Goal: Task Accomplishment & Management: Manage account settings

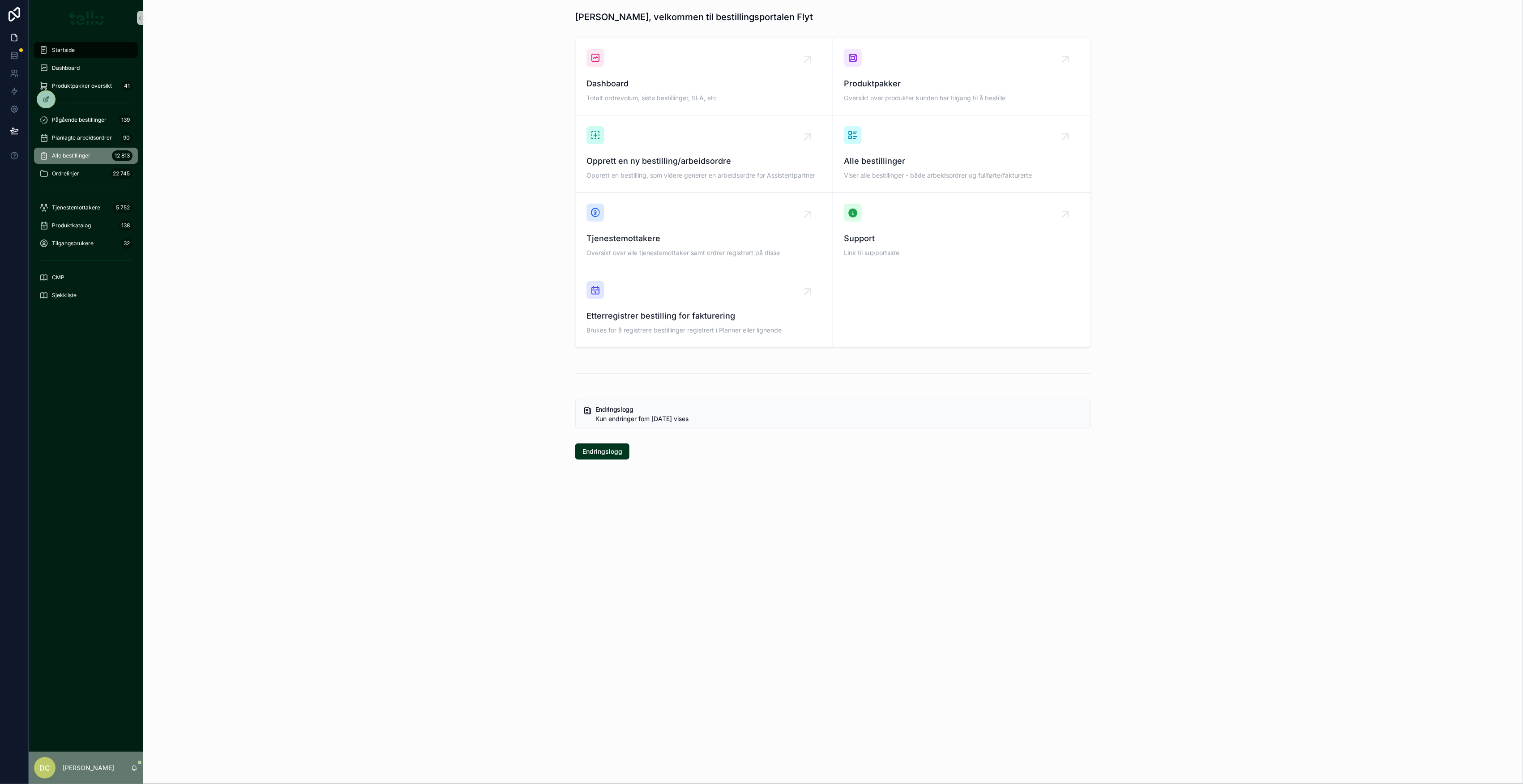
click at [76, 156] on span "Alle bestillinger" at bounding box center [71, 156] width 38 height 7
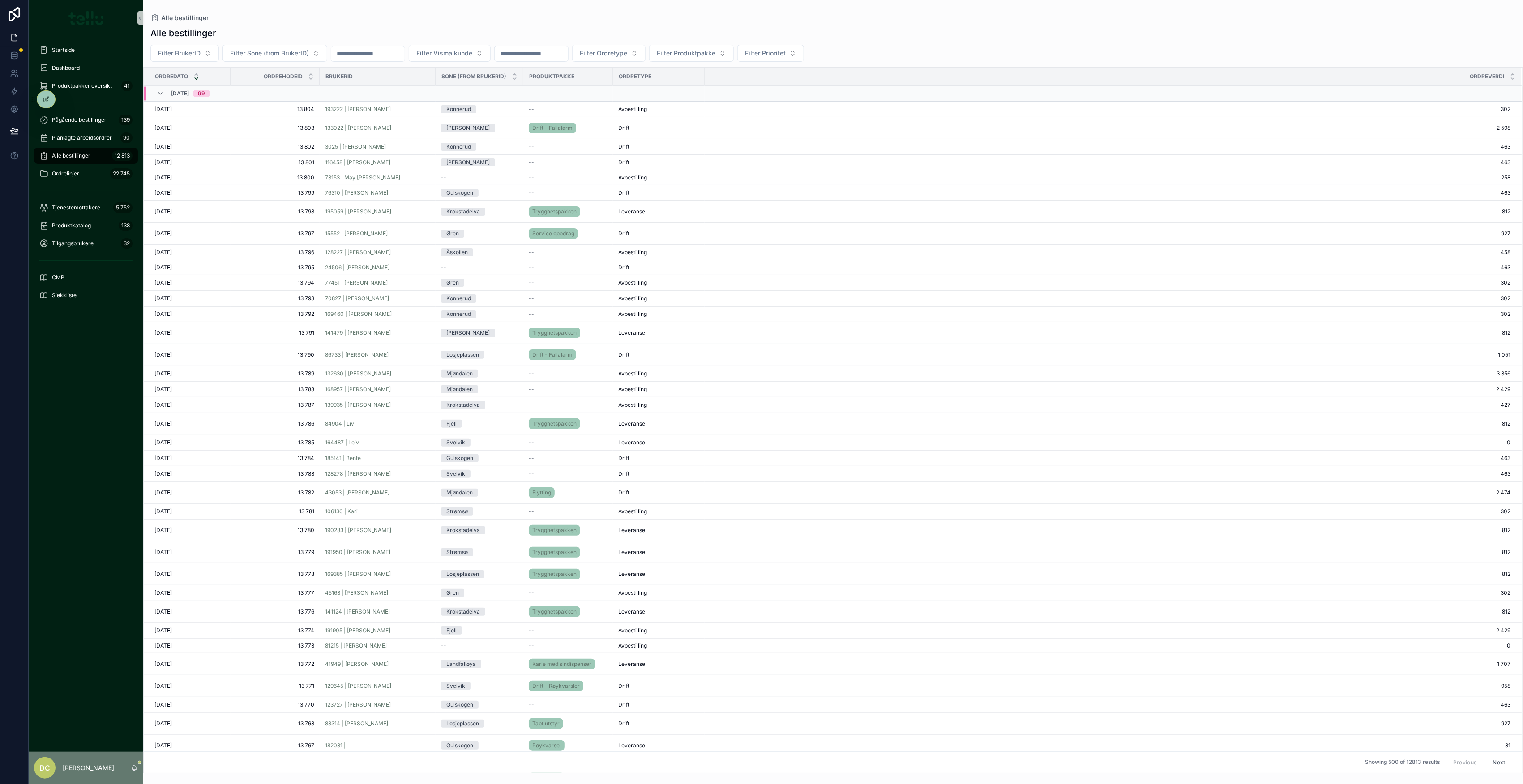
click at [563, 56] on input "scrollable content" at bounding box center [531, 53] width 73 height 13
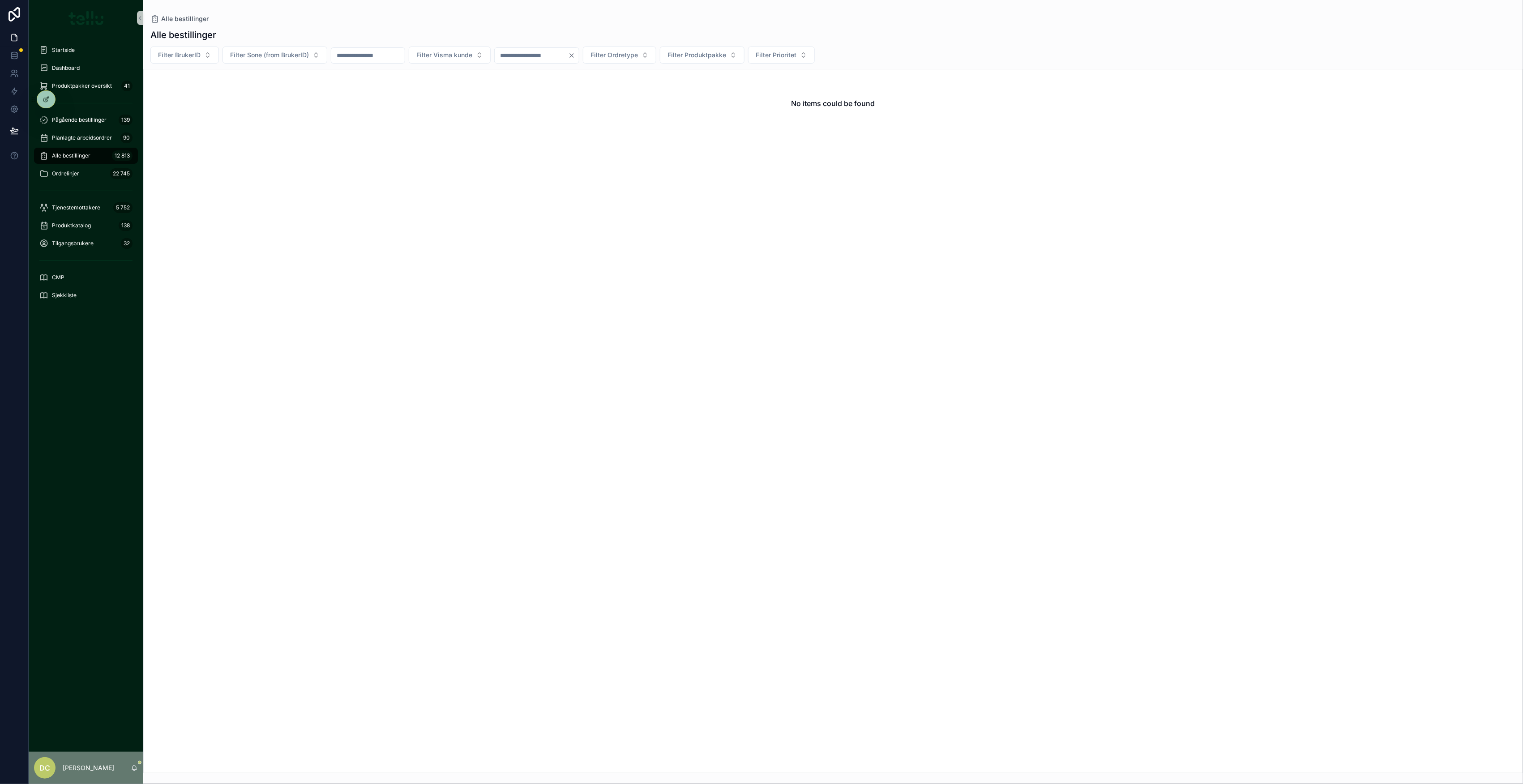
type input "*"
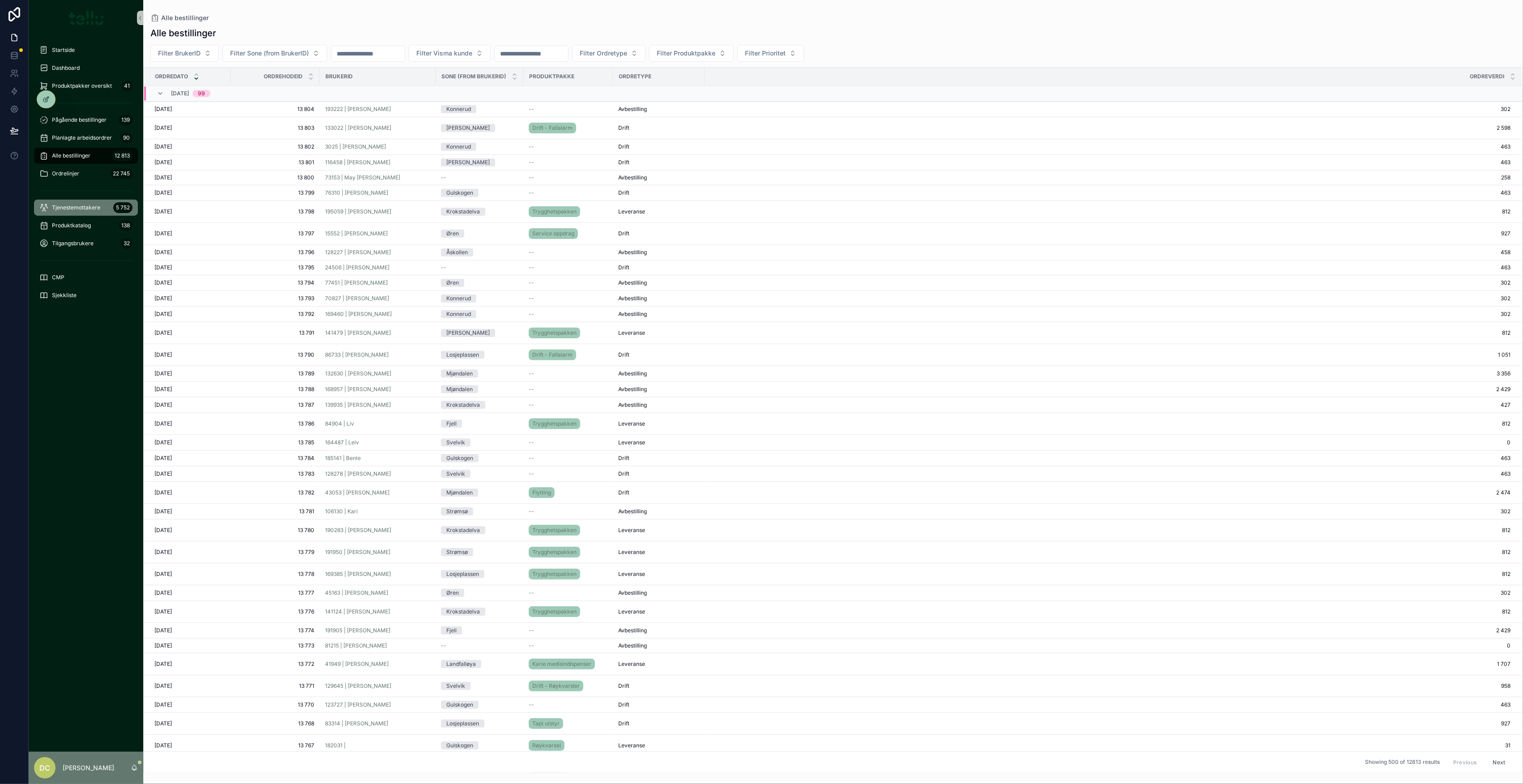
drag, startPoint x: 73, startPoint y: 208, endPoint x: 101, endPoint y: 192, distance: 32.2
click at [73, 208] on span "Tjenestemottakere" at bounding box center [76, 208] width 49 height 7
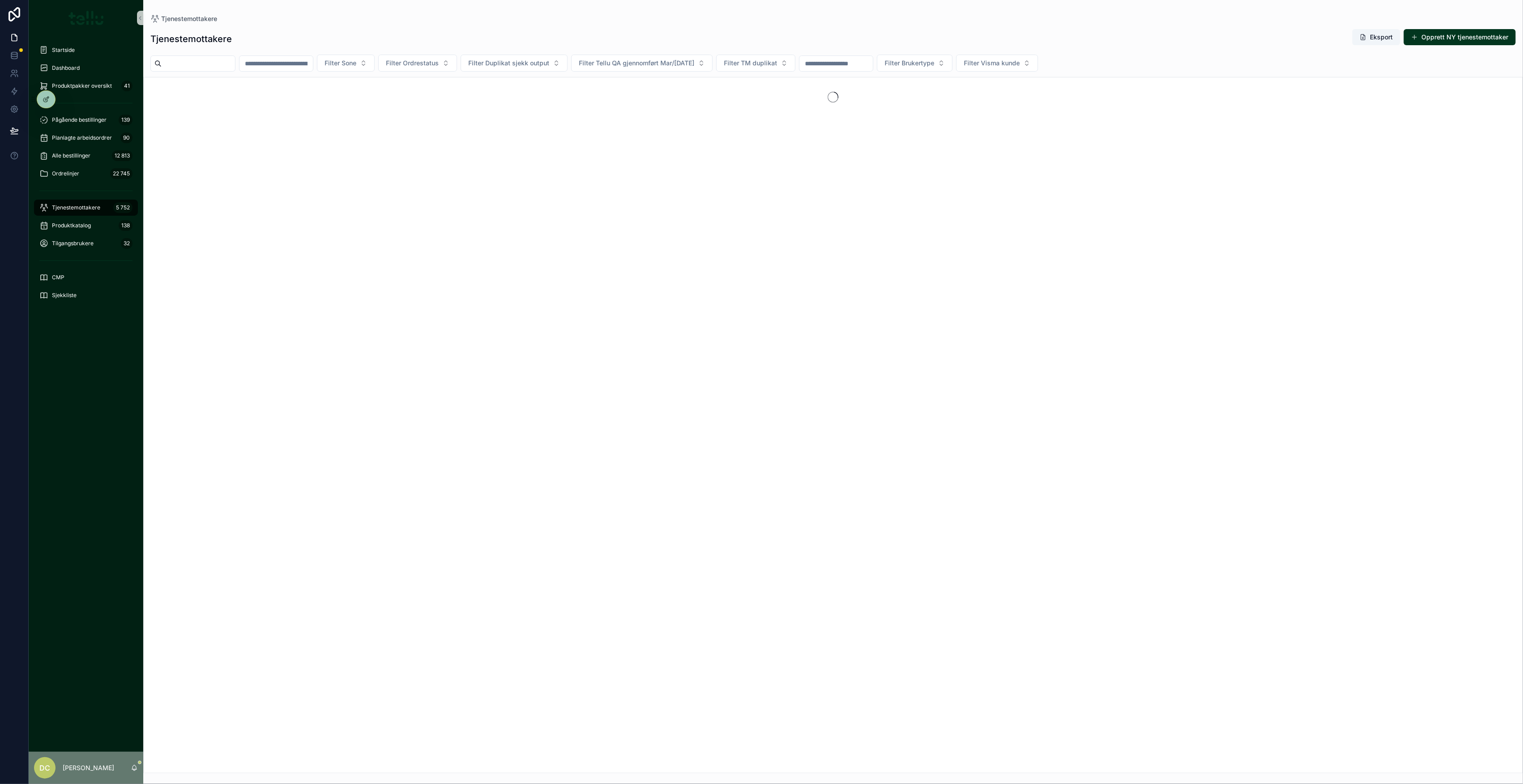
click at [312, 70] on div "scrollable content" at bounding box center [276, 63] width 74 height 16
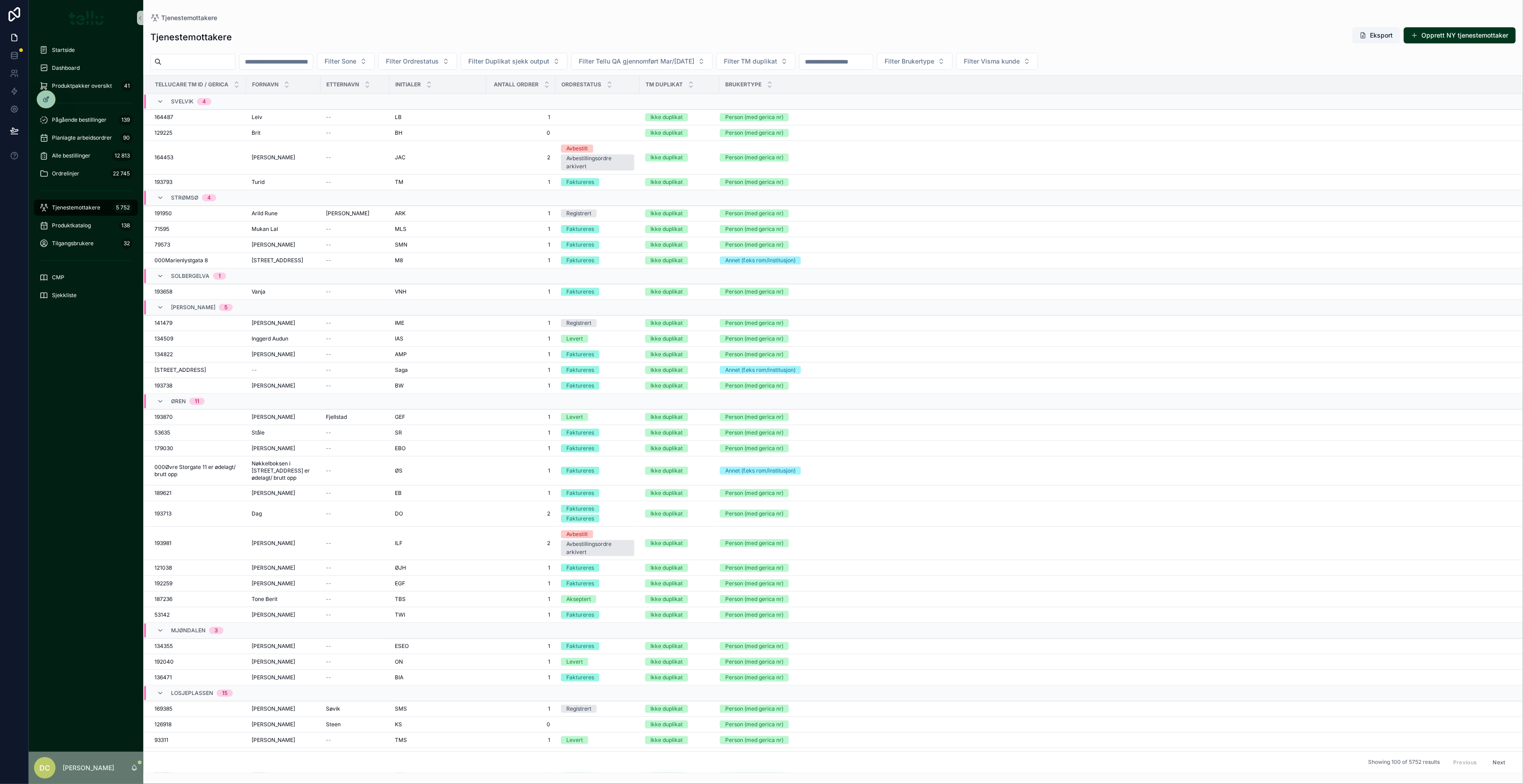
click at [311, 61] on input "scrollable content" at bounding box center [276, 61] width 73 height 13
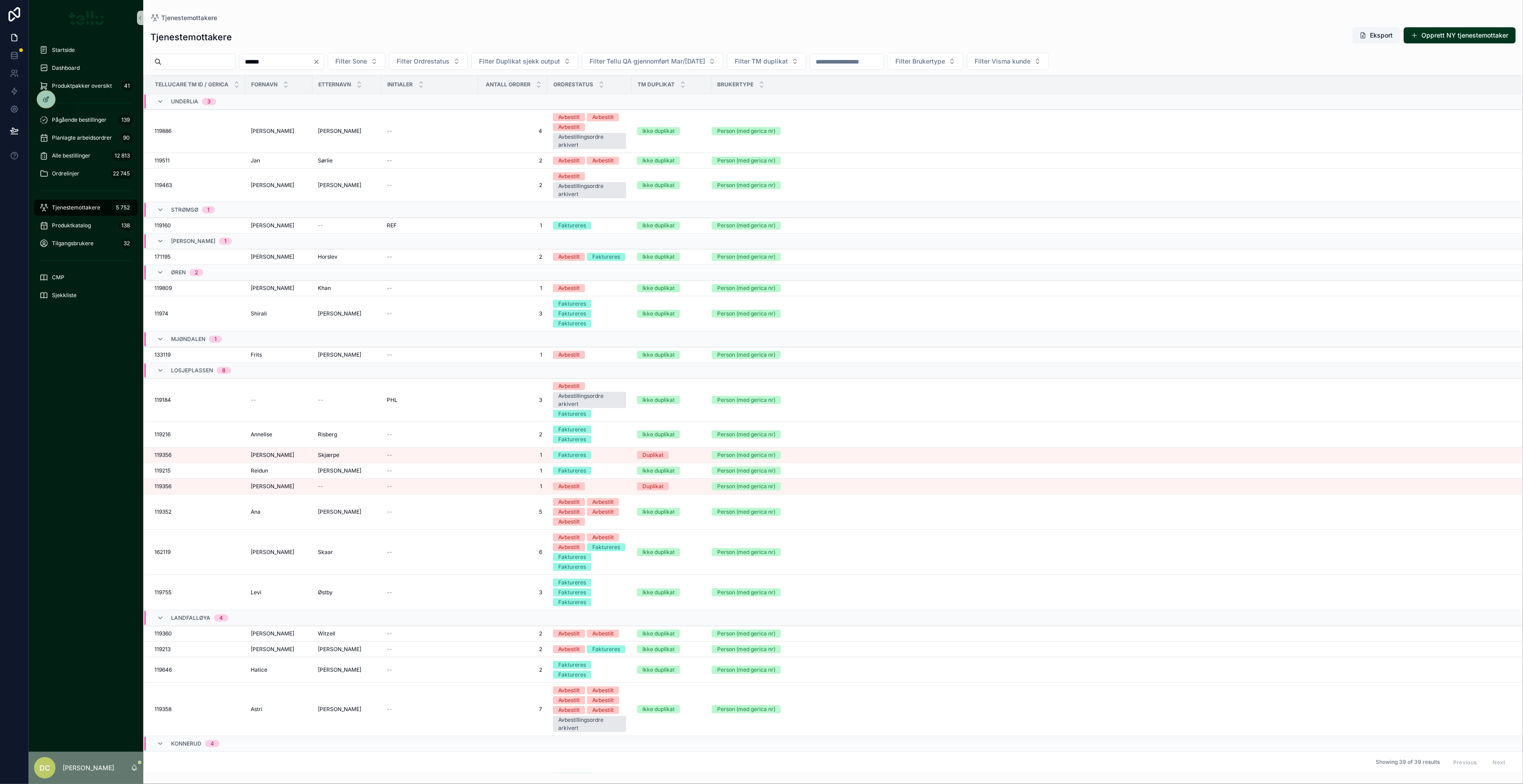
type input "******"
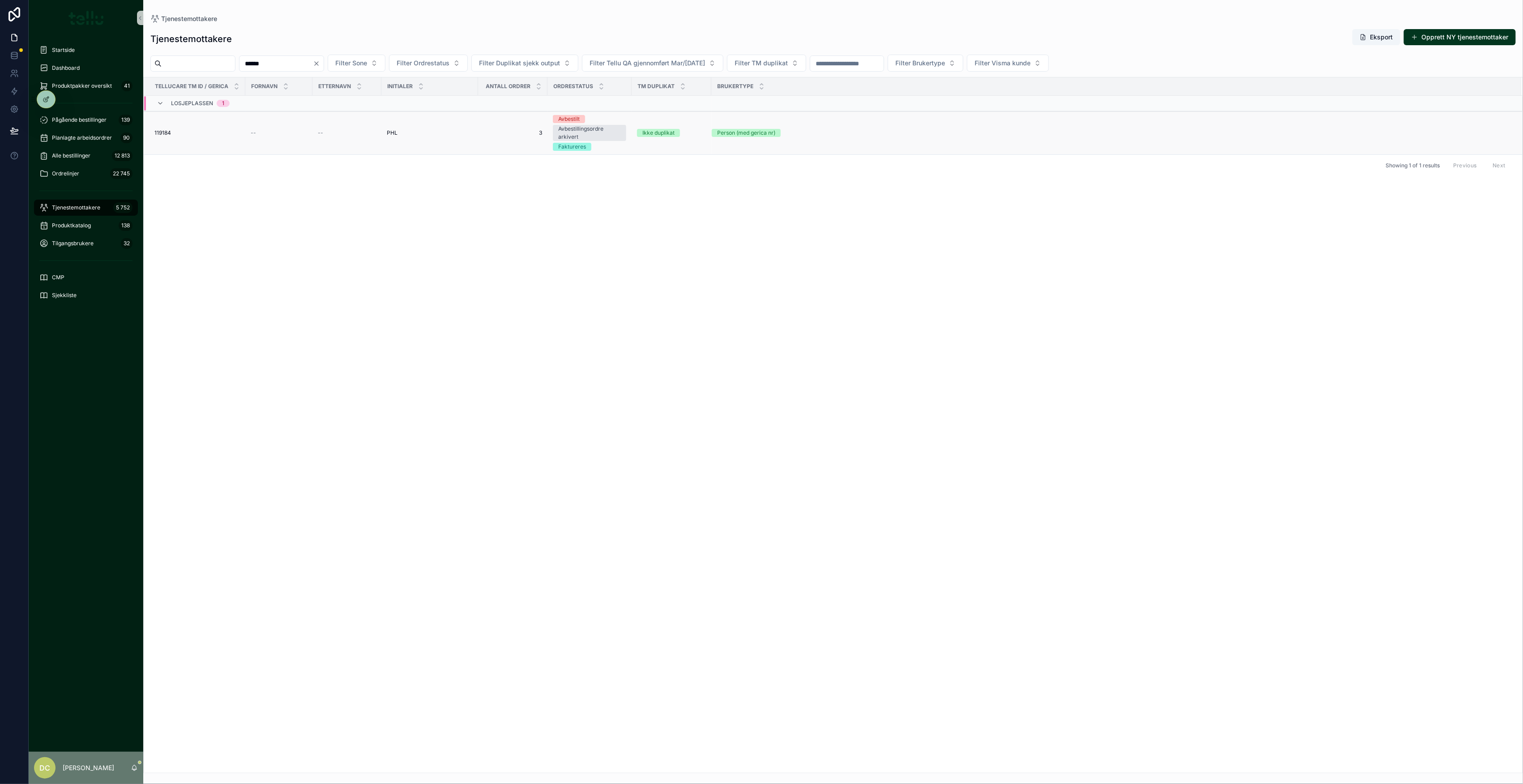
click at [278, 132] on div "--" at bounding box center [279, 133] width 57 height 7
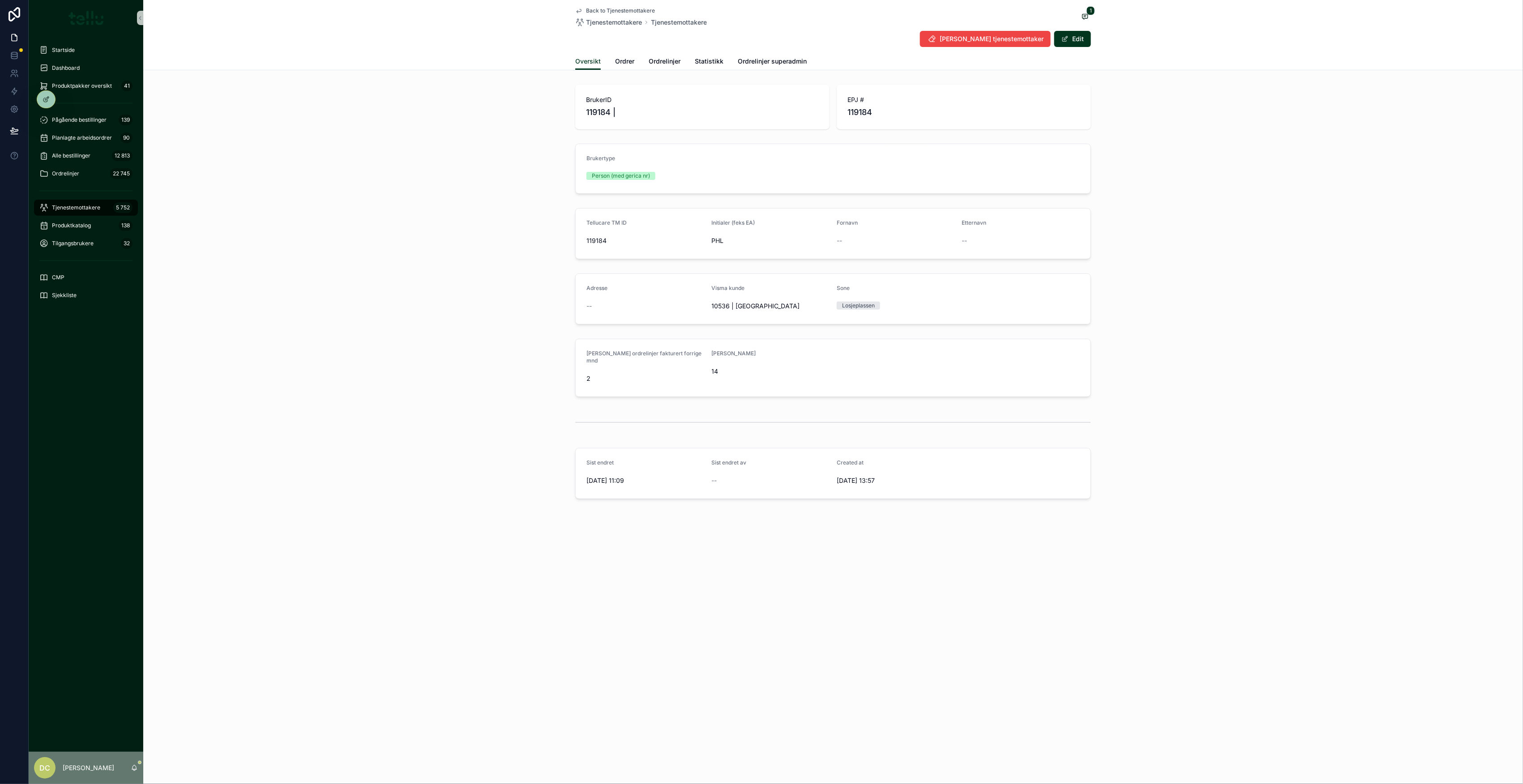
click at [613, 54] on div "Oversikt Ordrer Ordrelinjer Statistikk Ordrelinjer superadmin" at bounding box center [833, 61] width 516 height 17
click at [621, 59] on span "Ordrer" at bounding box center [625, 61] width 19 height 9
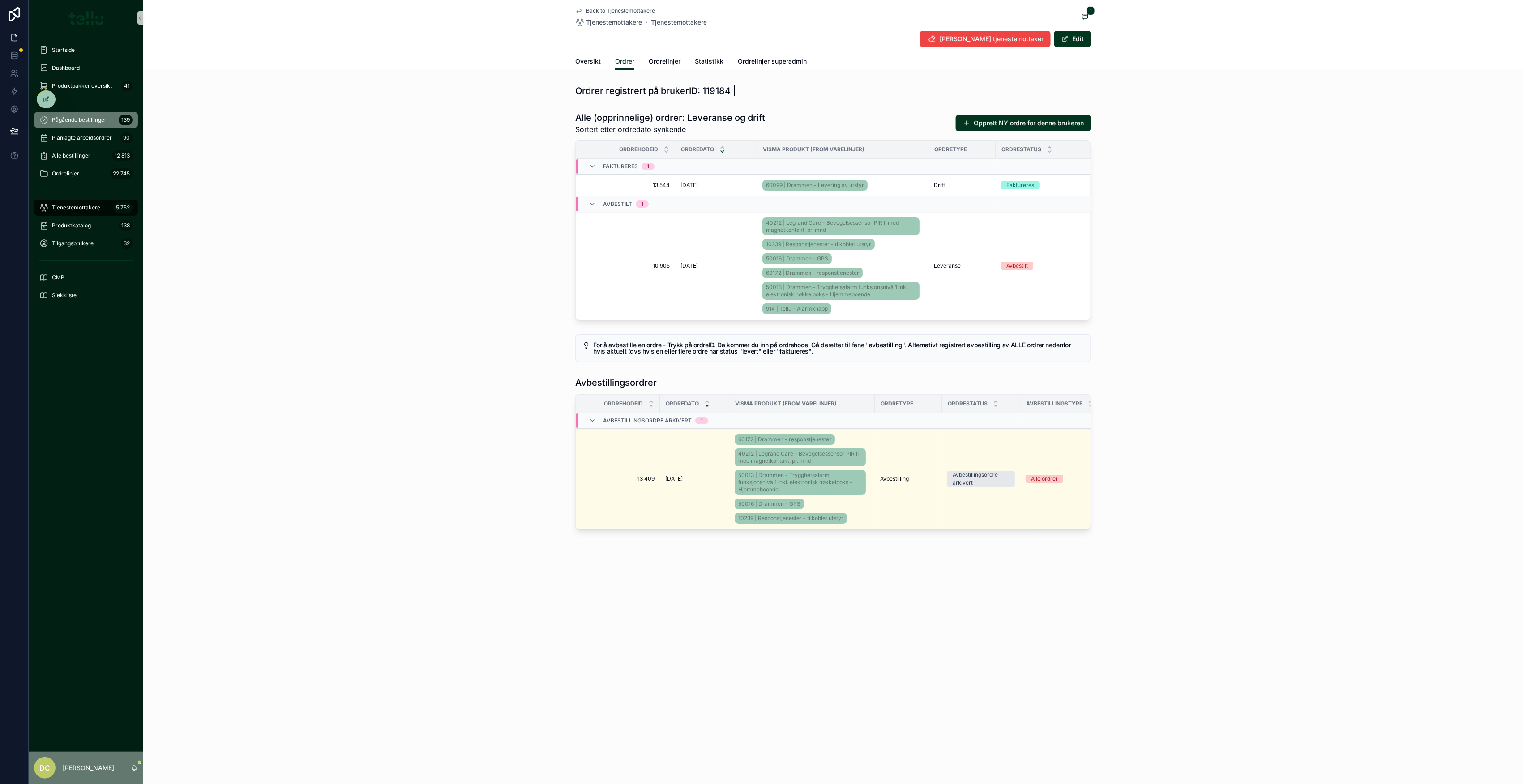
click at [77, 128] on link "Pågående bestillinger 139" at bounding box center [86, 120] width 104 height 16
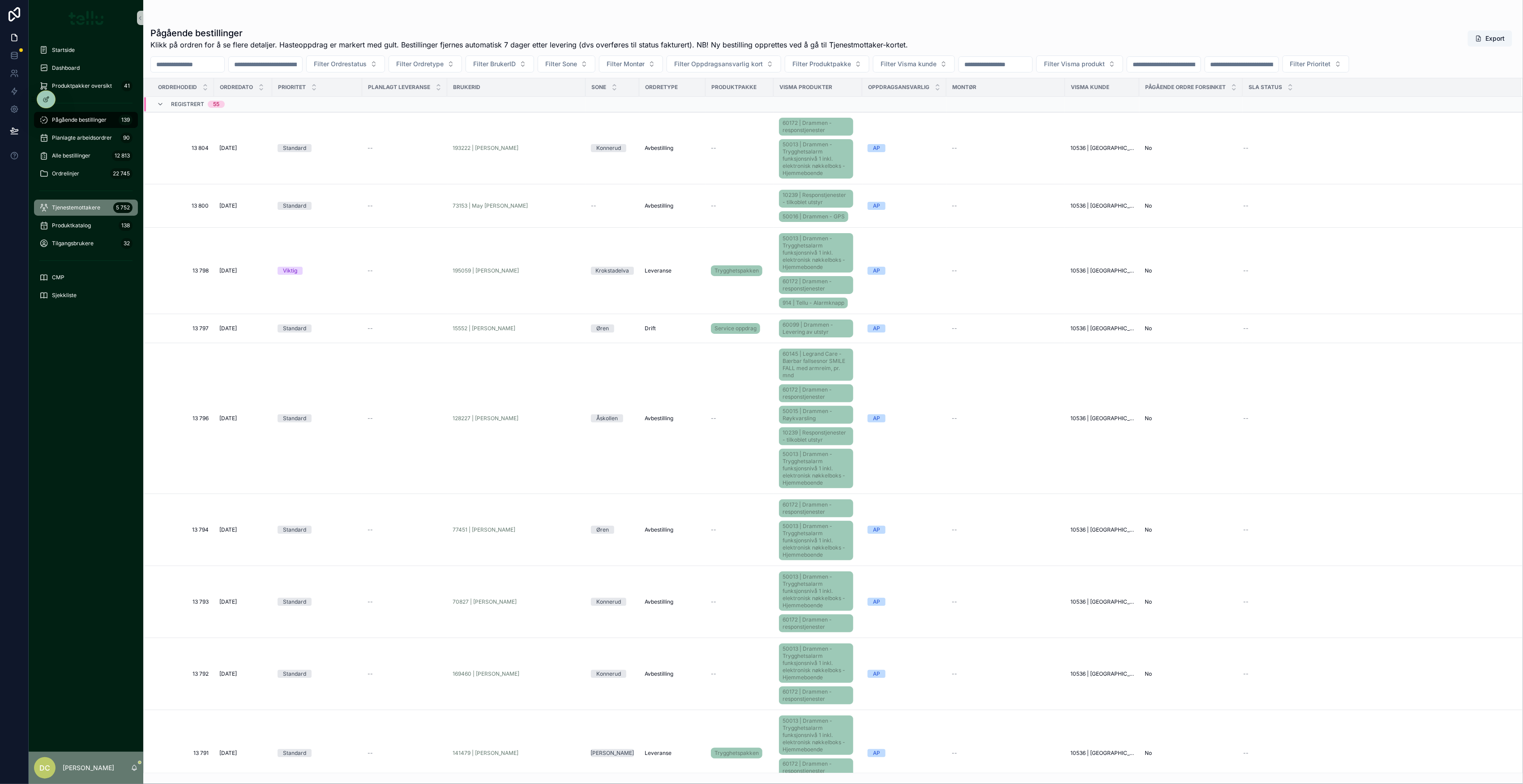
click at [89, 210] on span "Tjenestemottakere" at bounding box center [76, 208] width 49 height 7
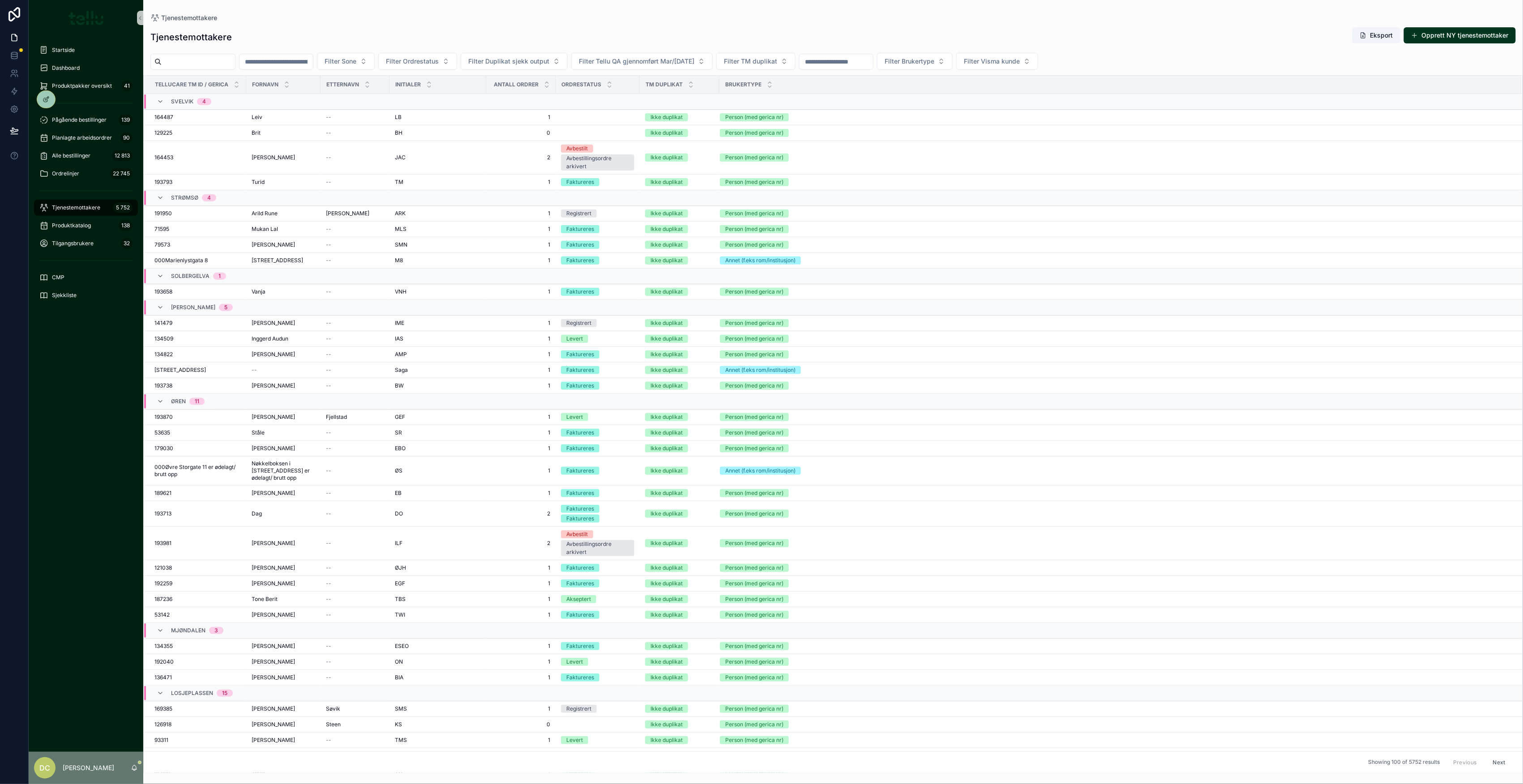
click at [313, 59] on input "scrollable content" at bounding box center [276, 61] width 73 height 13
paste input "******"
type input "******"
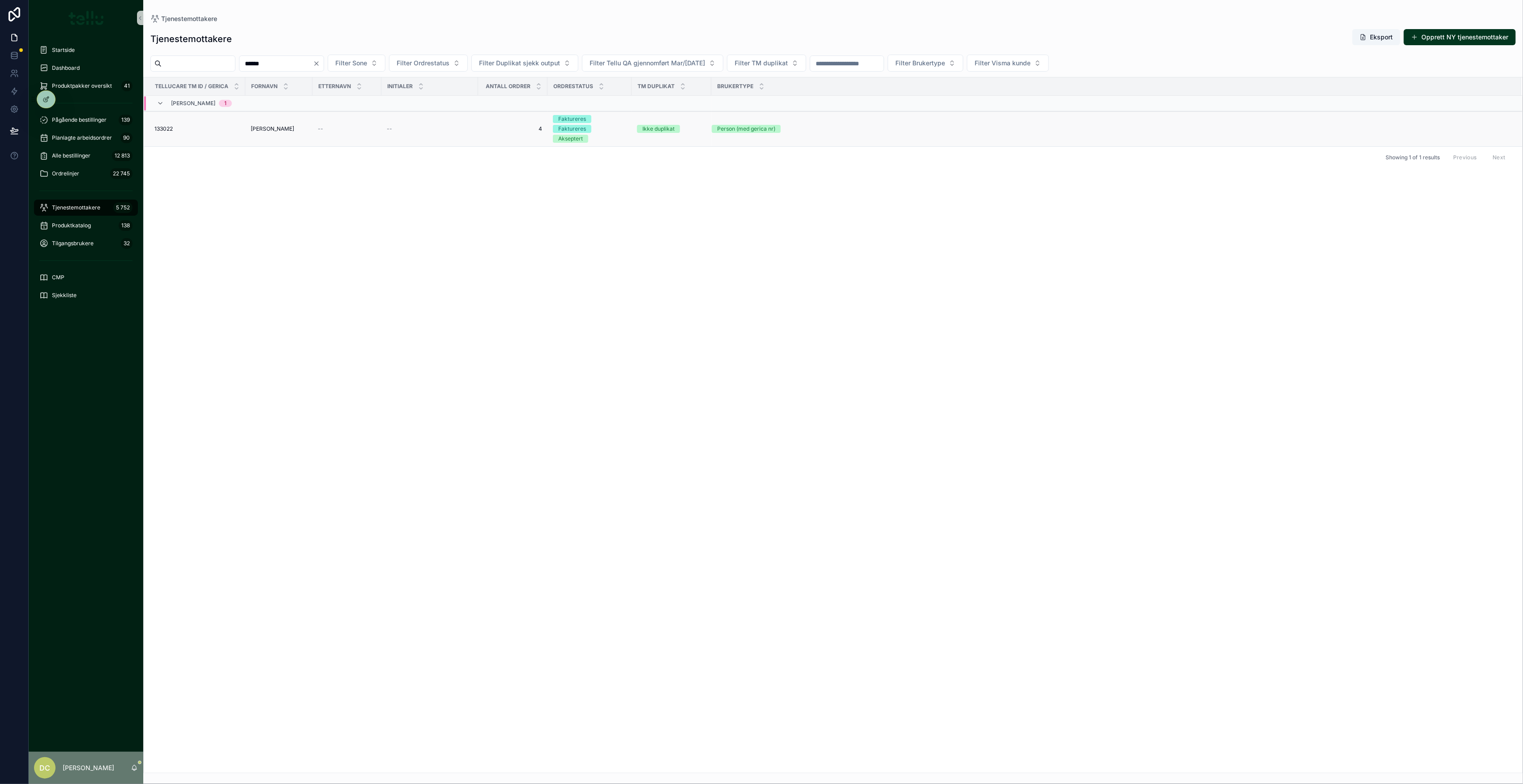
click at [312, 137] on td "--" at bounding box center [347, 129] width 69 height 35
click at [319, 127] on span "--" at bounding box center [320, 129] width 6 height 7
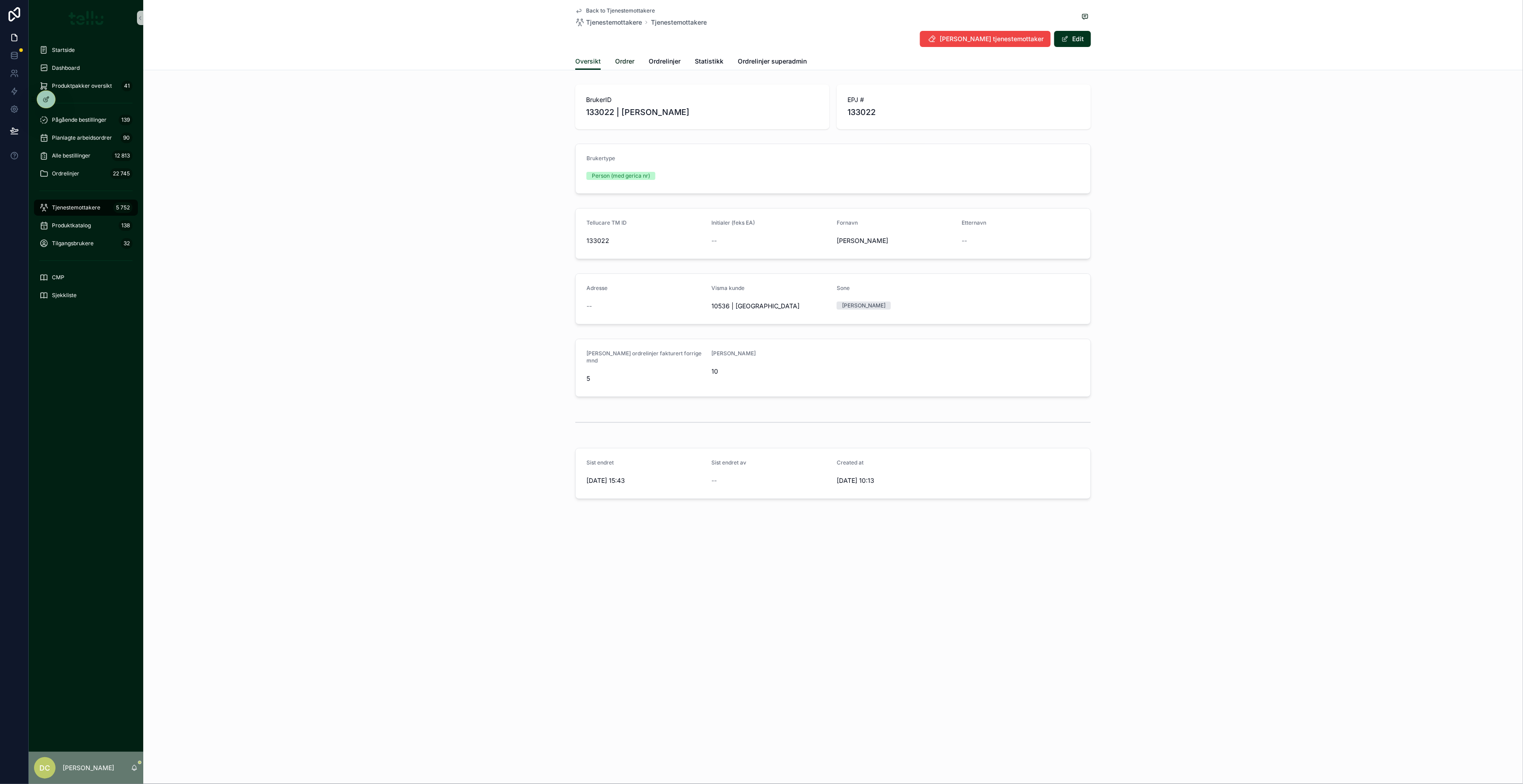
click at [622, 61] on span "Ordrer" at bounding box center [625, 61] width 19 height 9
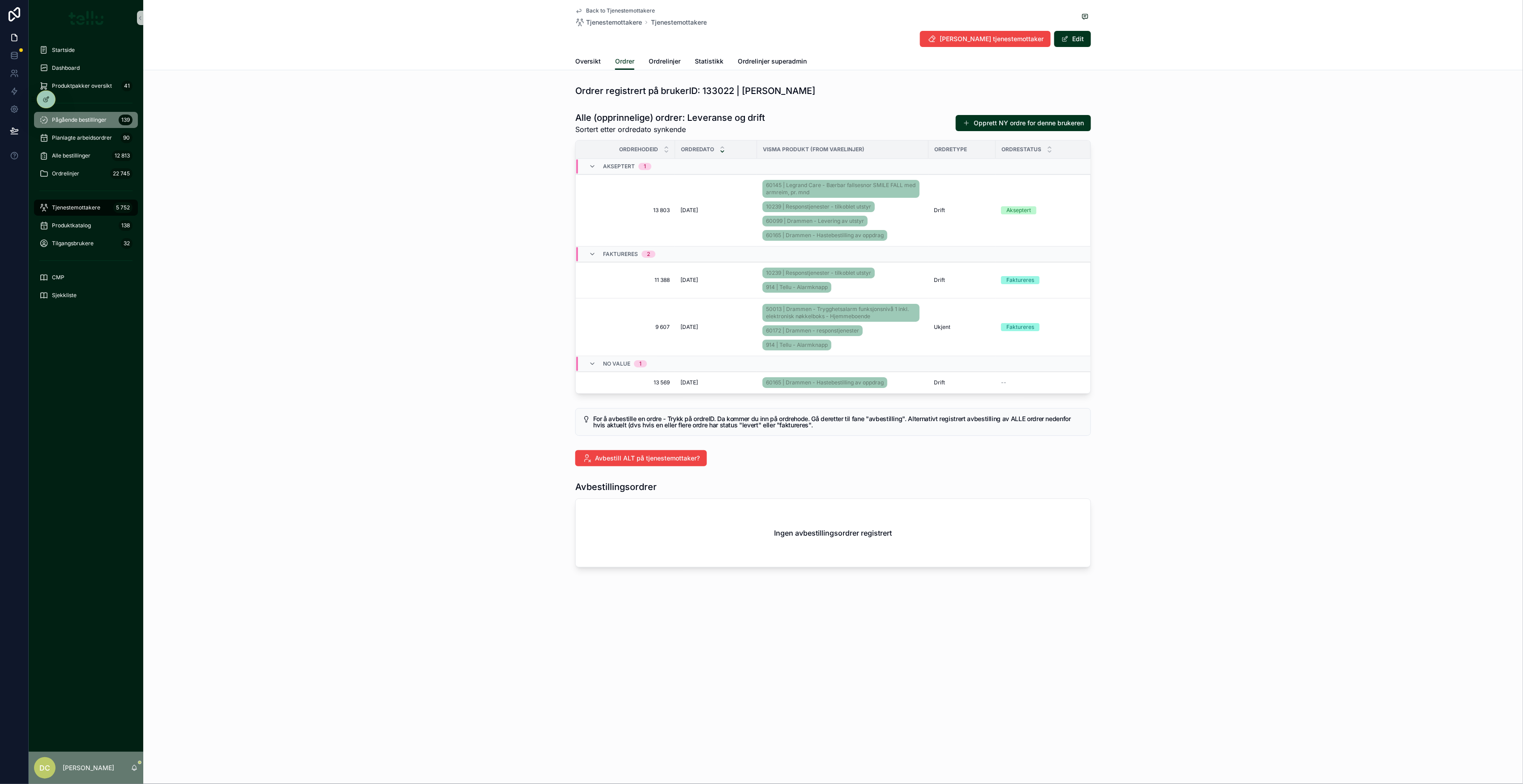
click at [90, 119] on span "Pågående bestillinger" at bounding box center [79, 120] width 54 height 7
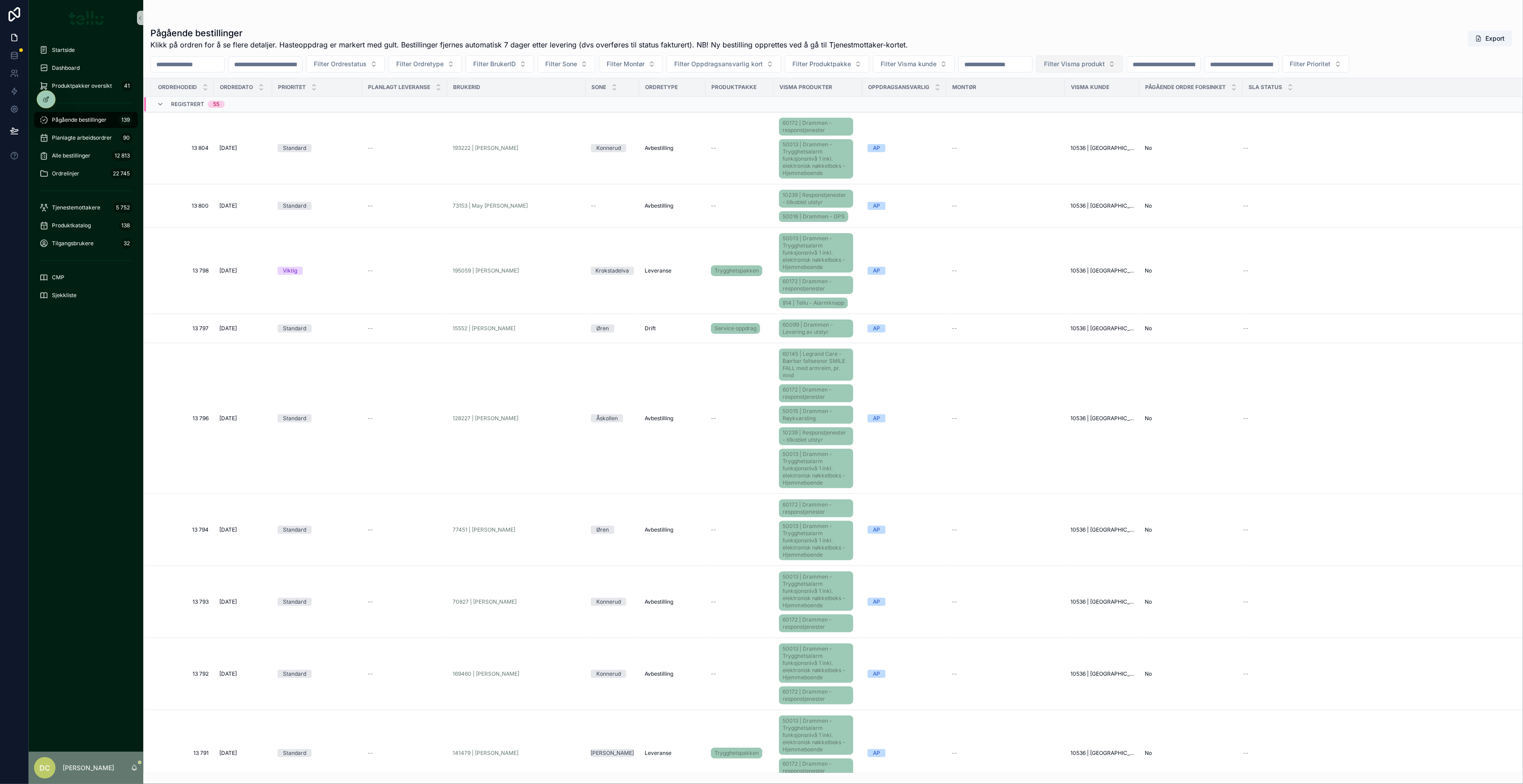
click at [1105, 64] on span "Filter Visma produkt" at bounding box center [1074, 64] width 61 height 9
click at [1032, 63] on input "scrollable content" at bounding box center [995, 65] width 73 height 13
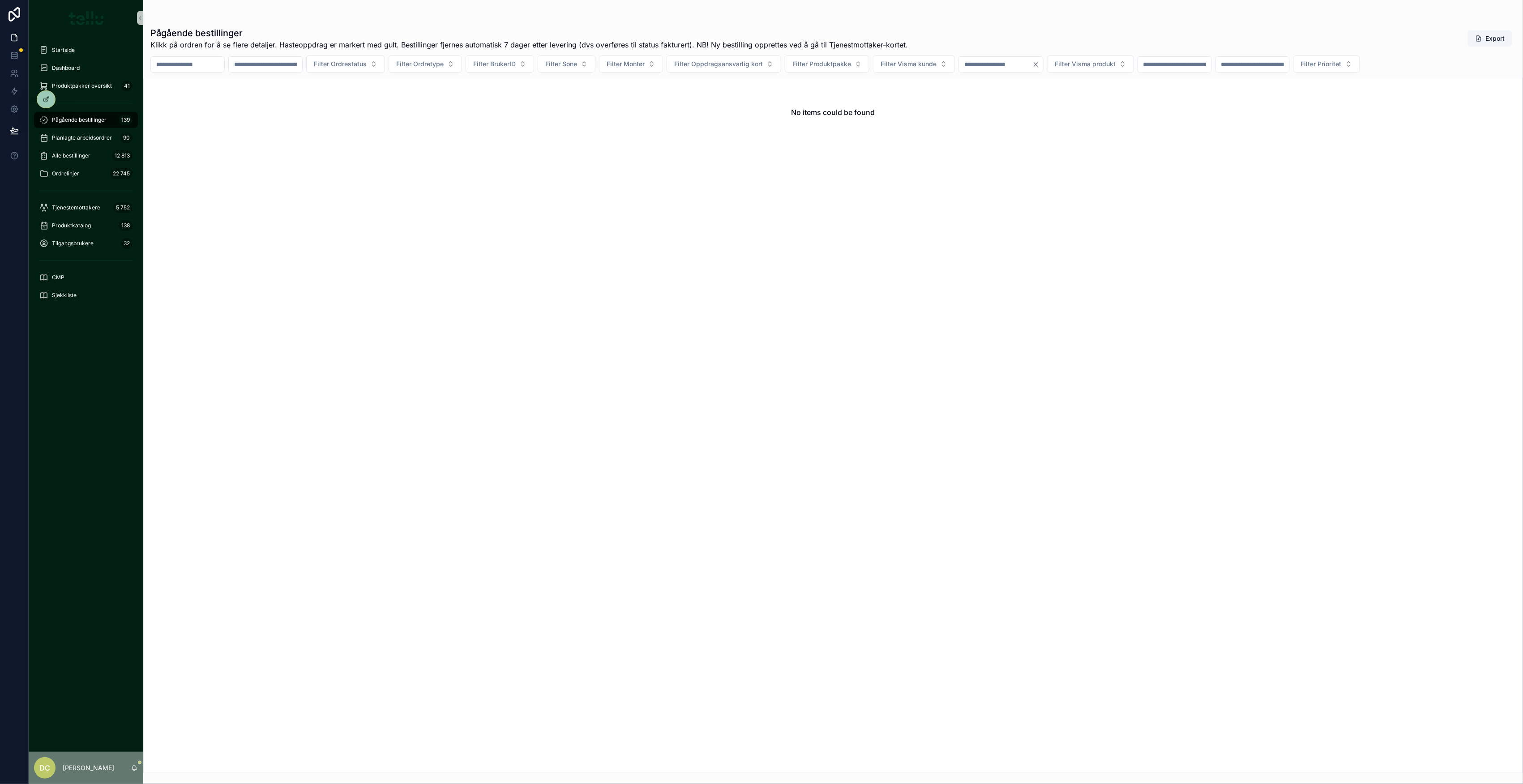
type input "*****"
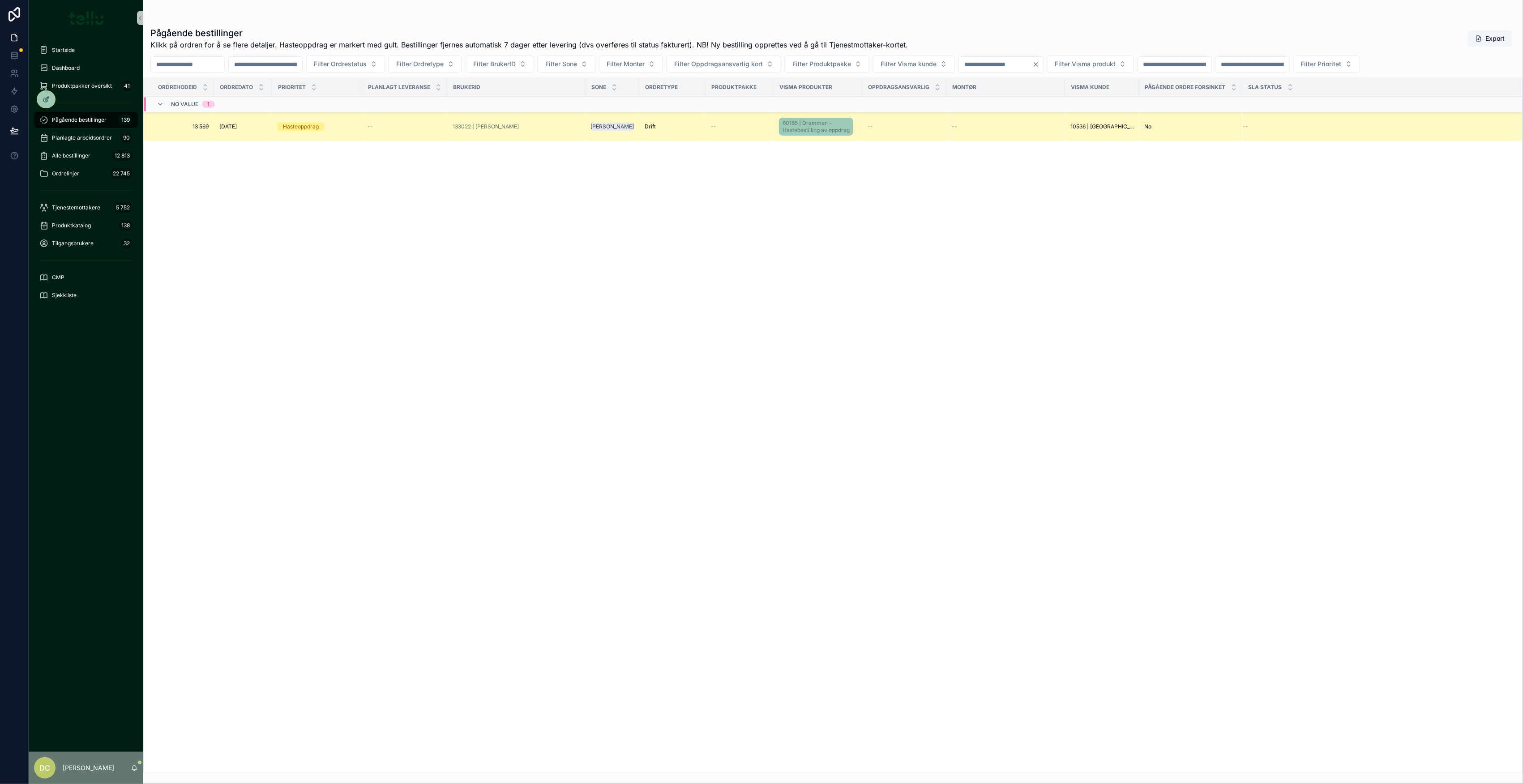
click at [380, 128] on div "--" at bounding box center [404, 126] width 74 height 7
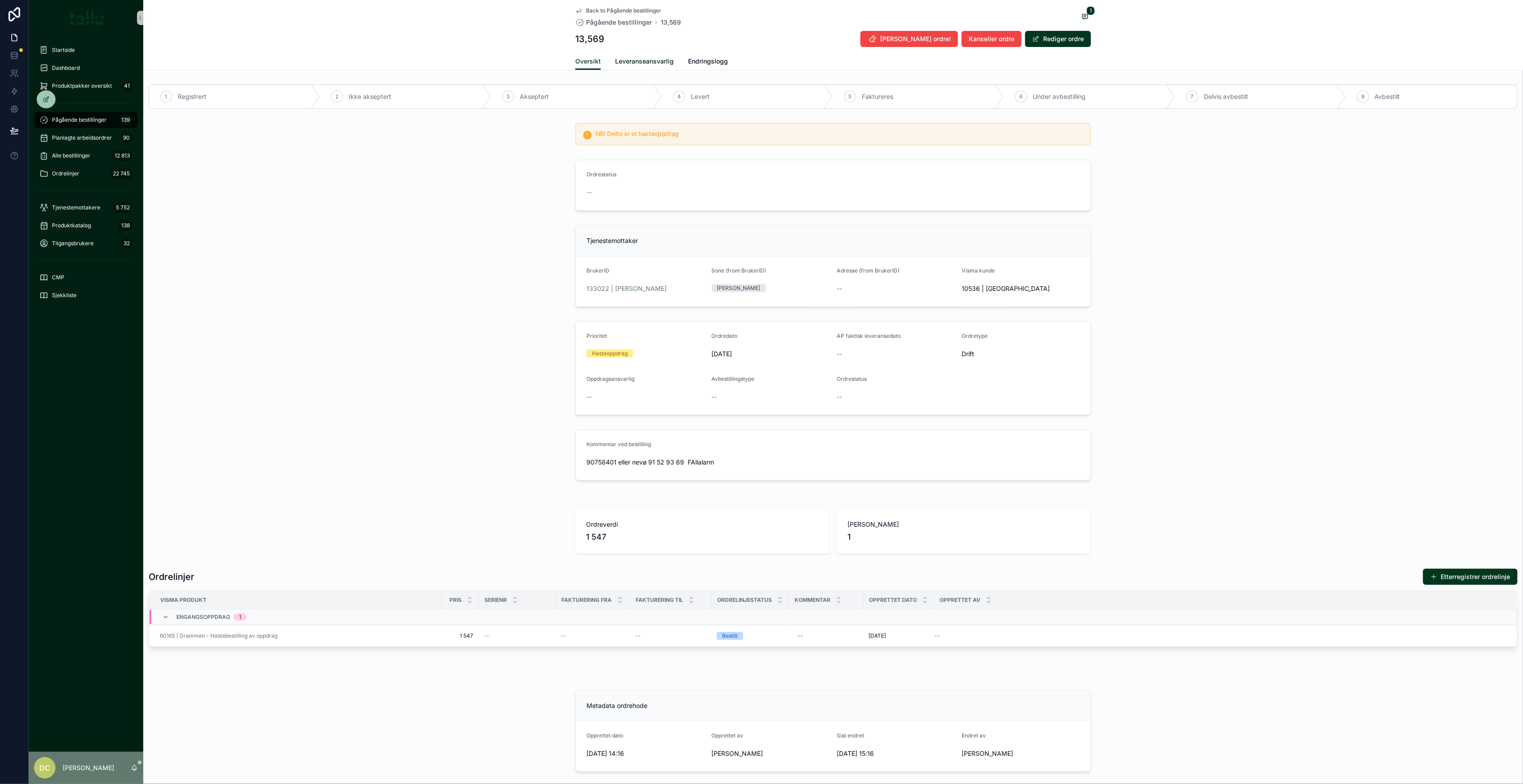
click at [640, 61] on span "Leveranseansvarlig" at bounding box center [644, 61] width 58 height 9
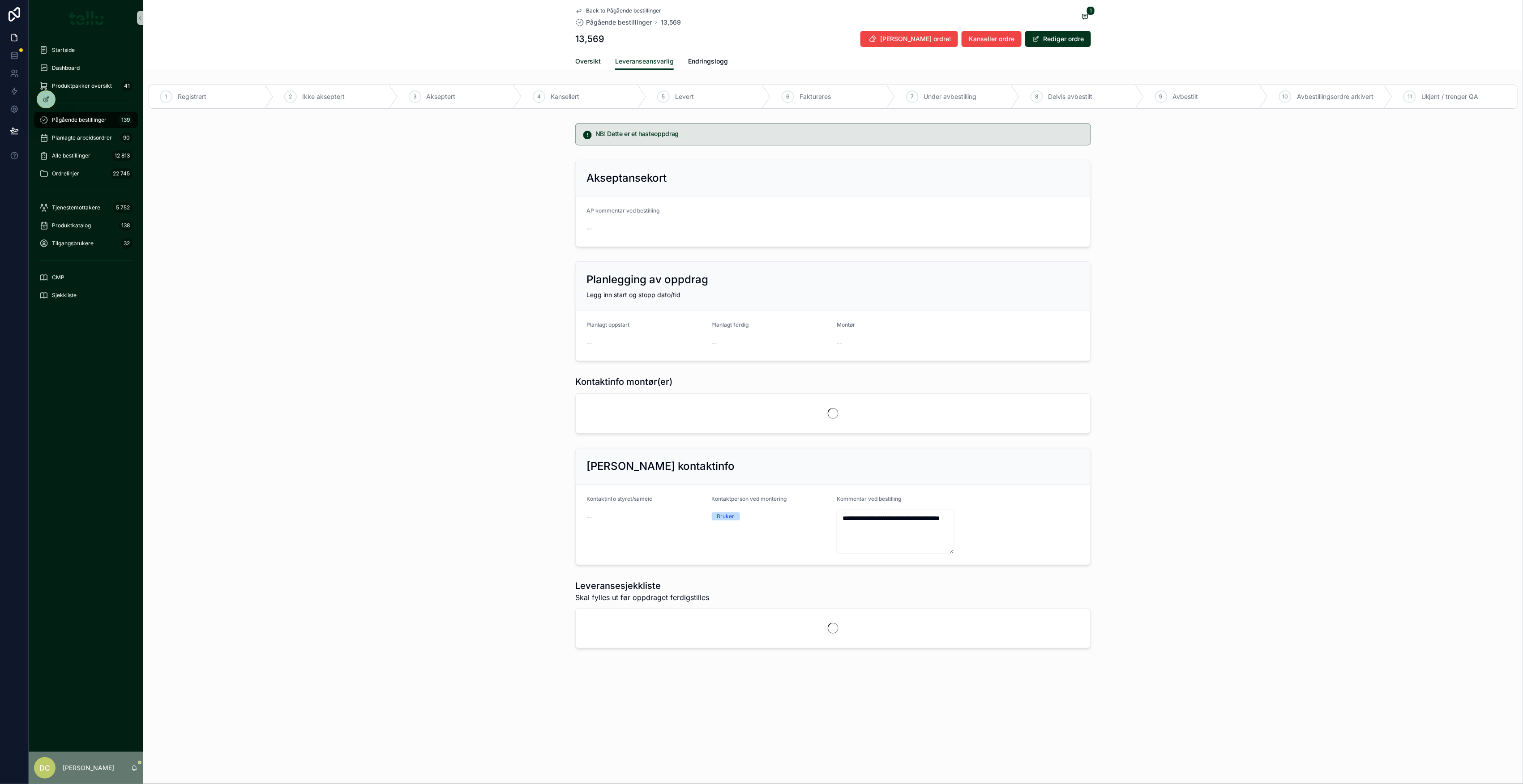
click at [584, 61] on span "Oversikt" at bounding box center [588, 61] width 26 height 9
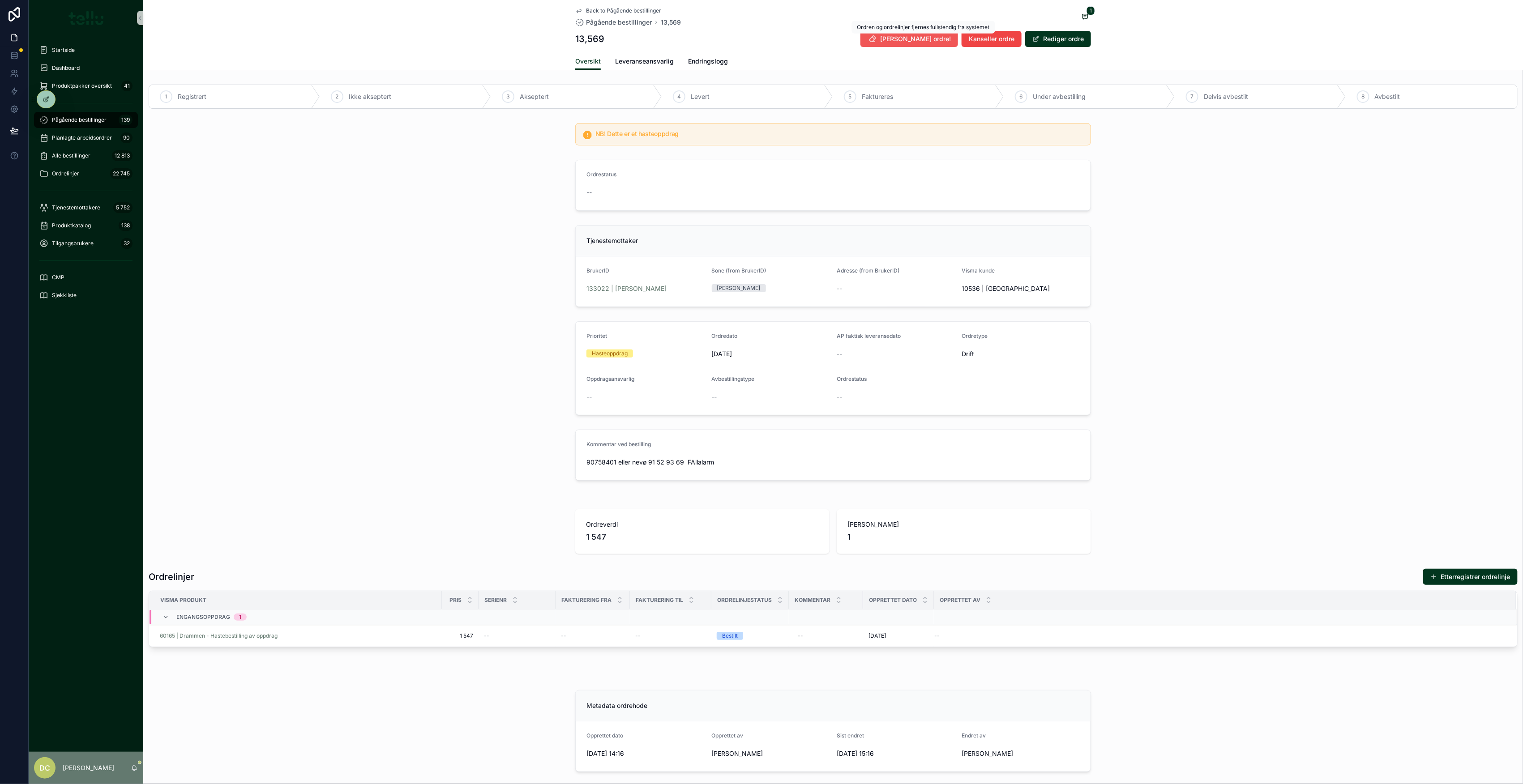
click at [923, 38] on span "[PERSON_NAME] ordre!" at bounding box center [915, 38] width 71 height 9
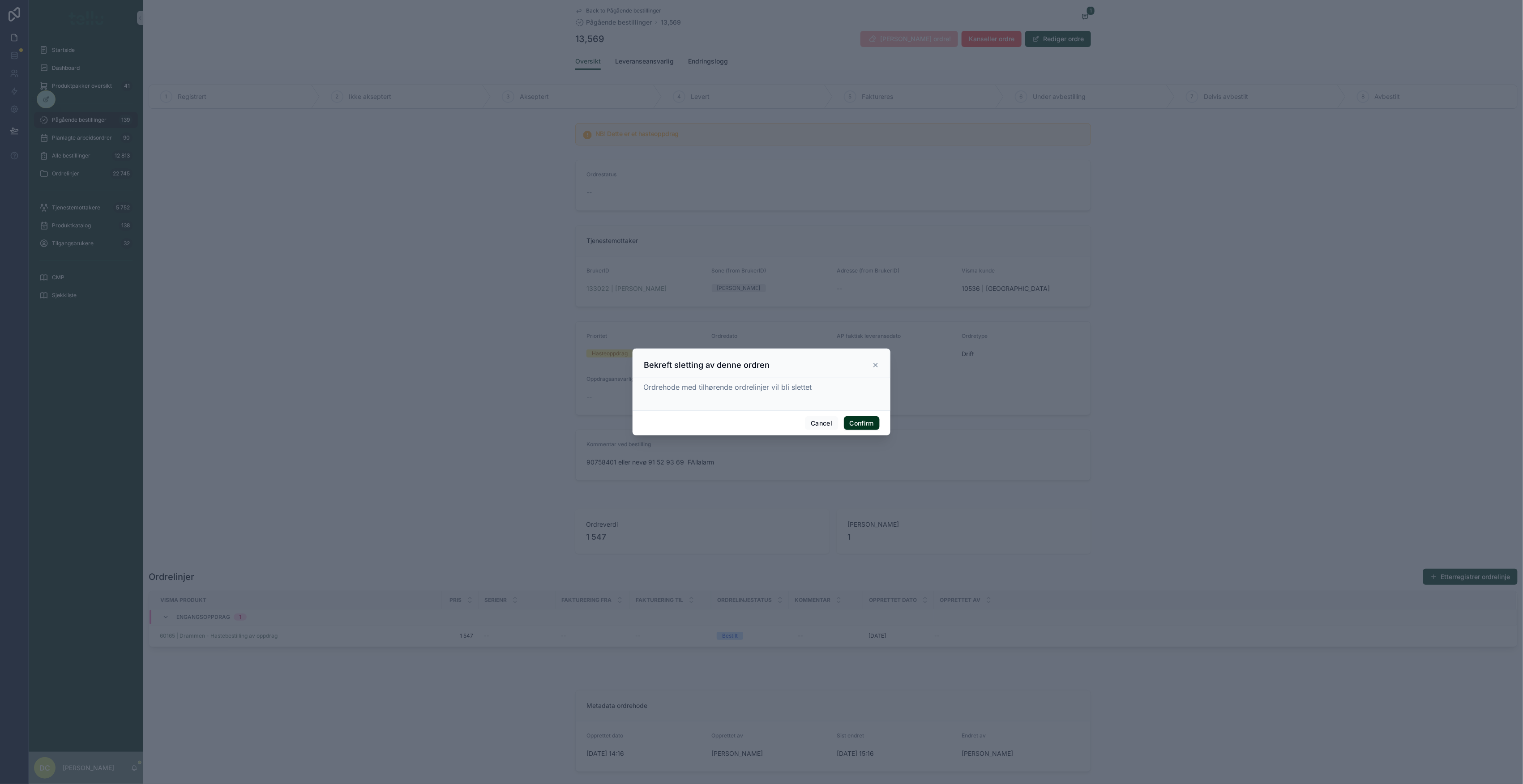
drag, startPoint x: 500, startPoint y: 502, endPoint x: 577, endPoint y: 471, distance: 83.0
click at [500, 503] on div at bounding box center [761, 392] width 1523 height 784
click at [813, 416] on button "Cancel" at bounding box center [821, 423] width 33 height 14
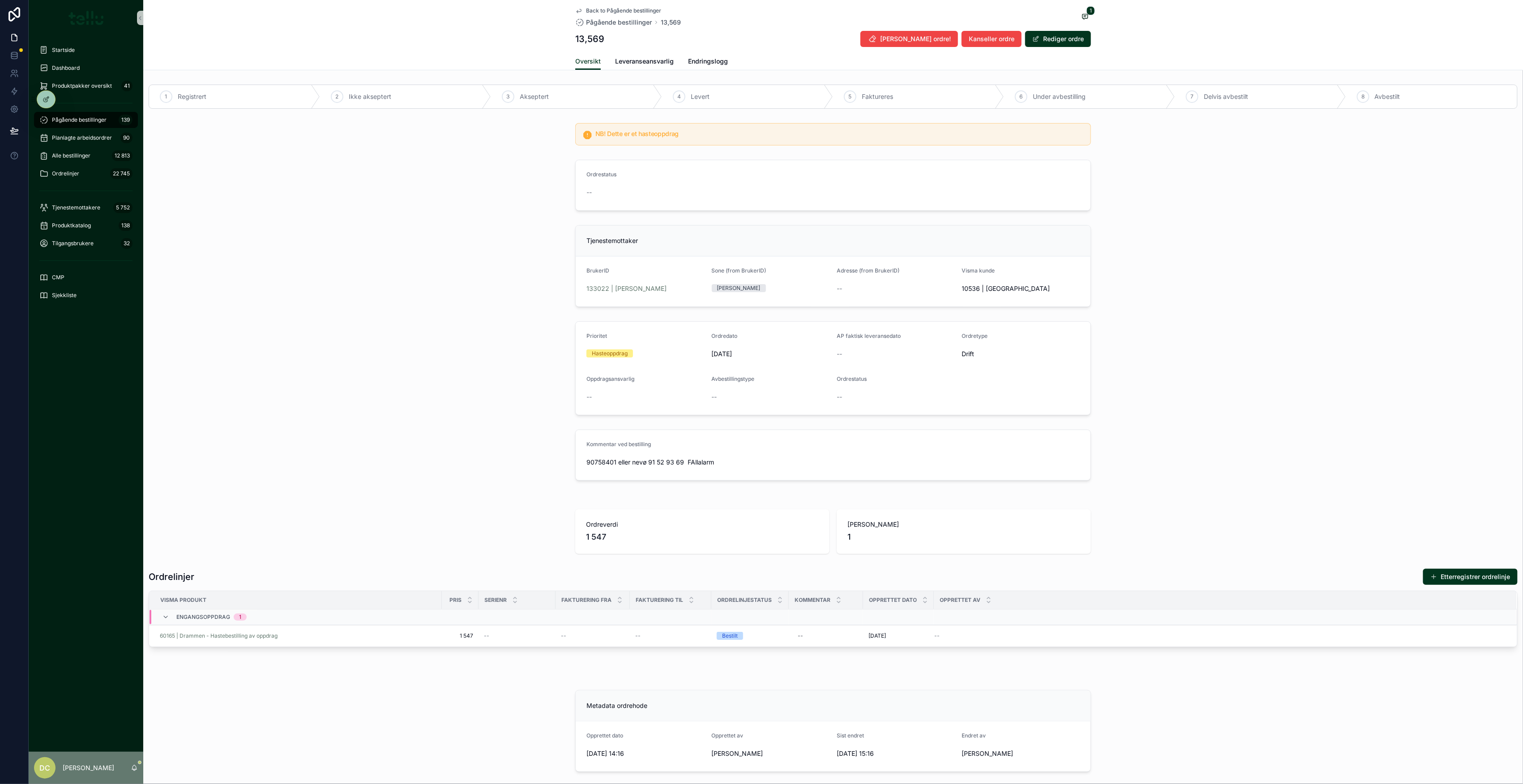
click at [648, 47] on div "Back to Pågående bestillinger Pågående bestillinger 13,569 1 13,569 [PERSON_NAM…" at bounding box center [833, 26] width 516 height 53
click at [652, 61] on span "Leveranseansvarlig" at bounding box center [644, 61] width 58 height 9
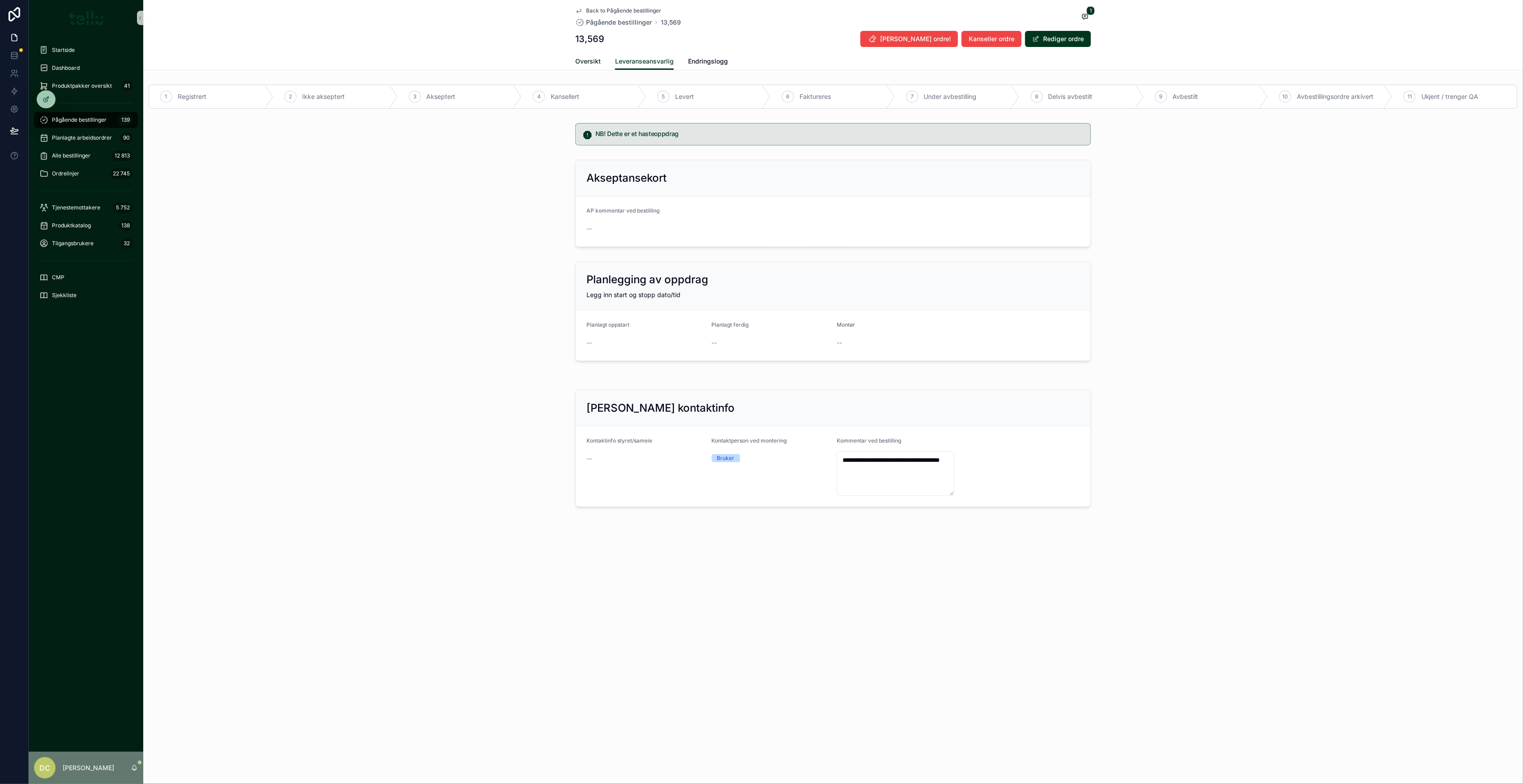
click at [589, 57] on span "Oversikt" at bounding box center [588, 61] width 26 height 9
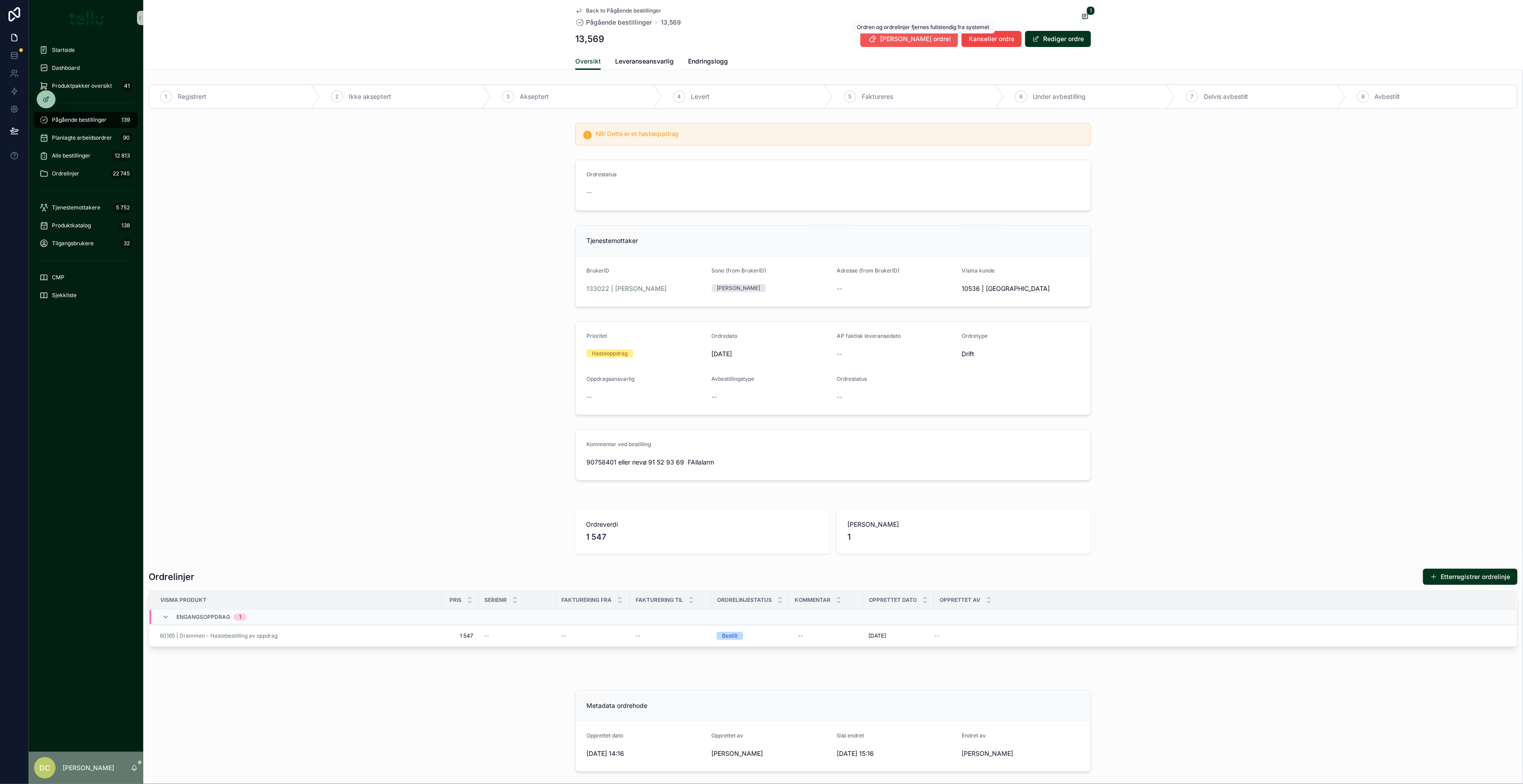
click at [912, 38] on button "[PERSON_NAME] ordre!" at bounding box center [909, 39] width 97 height 16
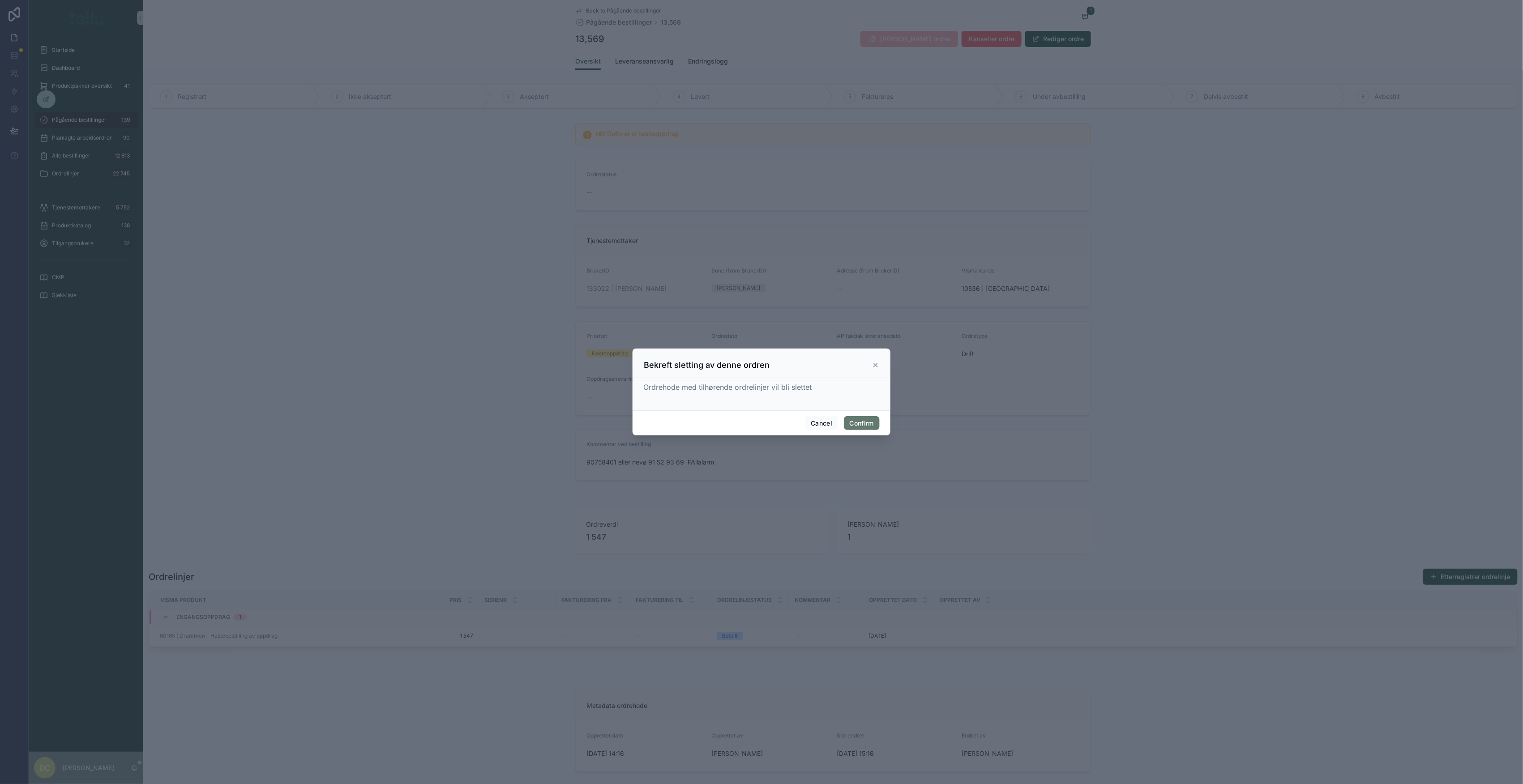
drag, startPoint x: 856, startPoint y: 424, endPoint x: 865, endPoint y: 421, distance: 9.5
click at [856, 425] on button "Confirm" at bounding box center [861, 423] width 36 height 14
